Goal: Navigation & Orientation: Go to known website

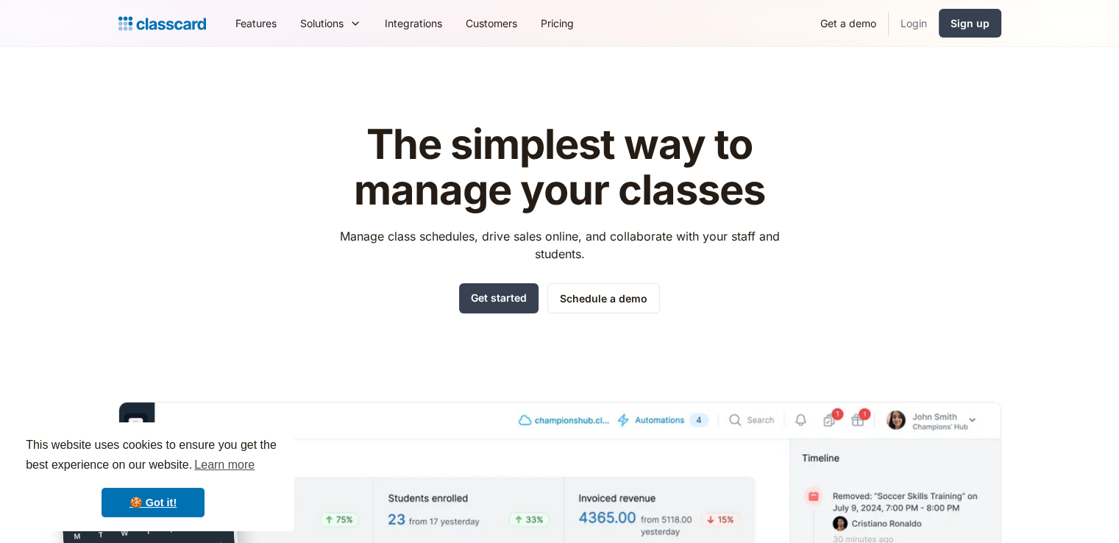
click at [910, 20] on link "Login" at bounding box center [914, 23] width 50 height 33
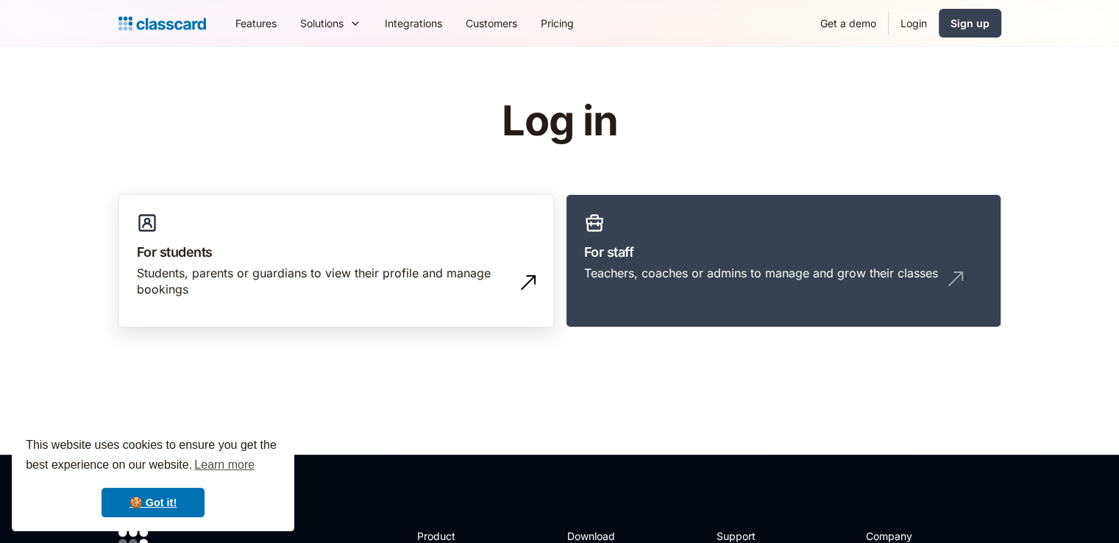
click at [280, 274] on div "Students, parents or guardians to view their profile and manage bookings" at bounding box center [321, 281] width 369 height 33
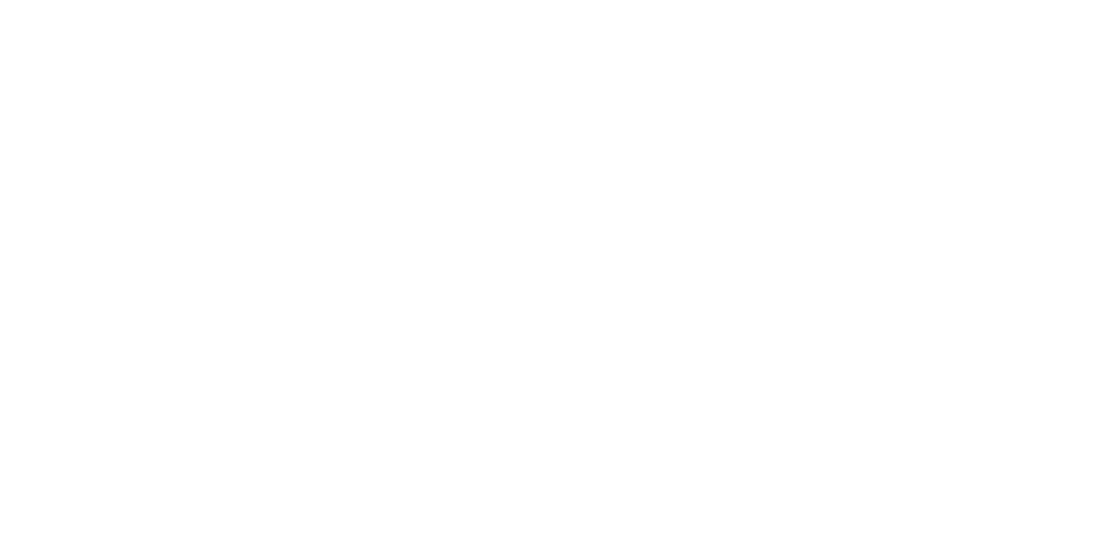
click at [0, 0] on html at bounding box center [0, 0] width 0 height 0
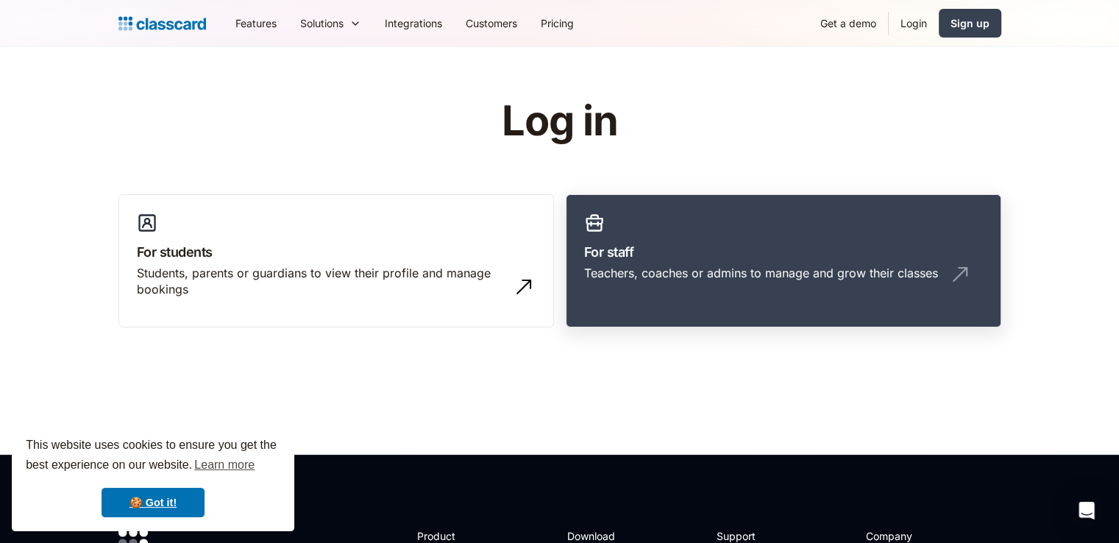
click at [702, 263] on link "For staff Teachers, coaches or admins to manage and grow their classes" at bounding box center [784, 261] width 436 height 134
